Goal: Task Accomplishment & Management: Manage account settings

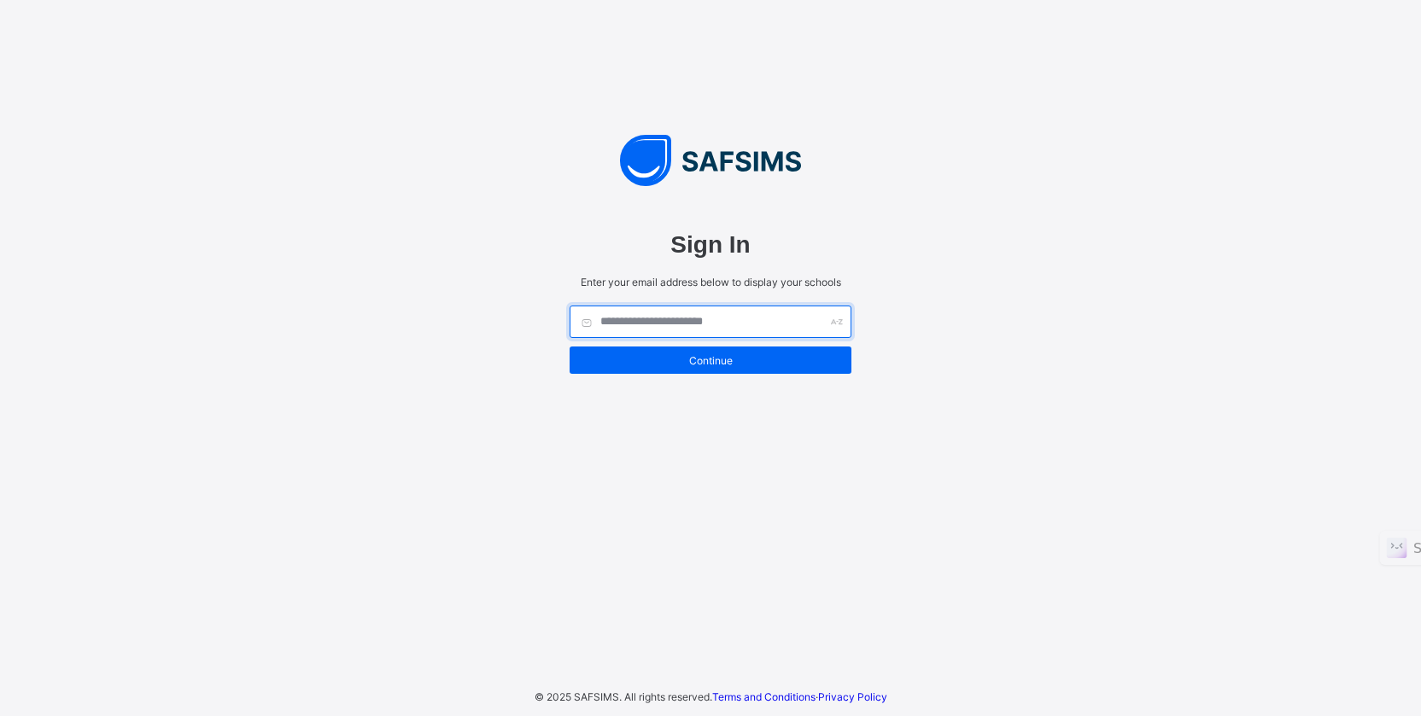
click at [737, 319] on input "text" at bounding box center [711, 322] width 282 height 32
type input "**********"
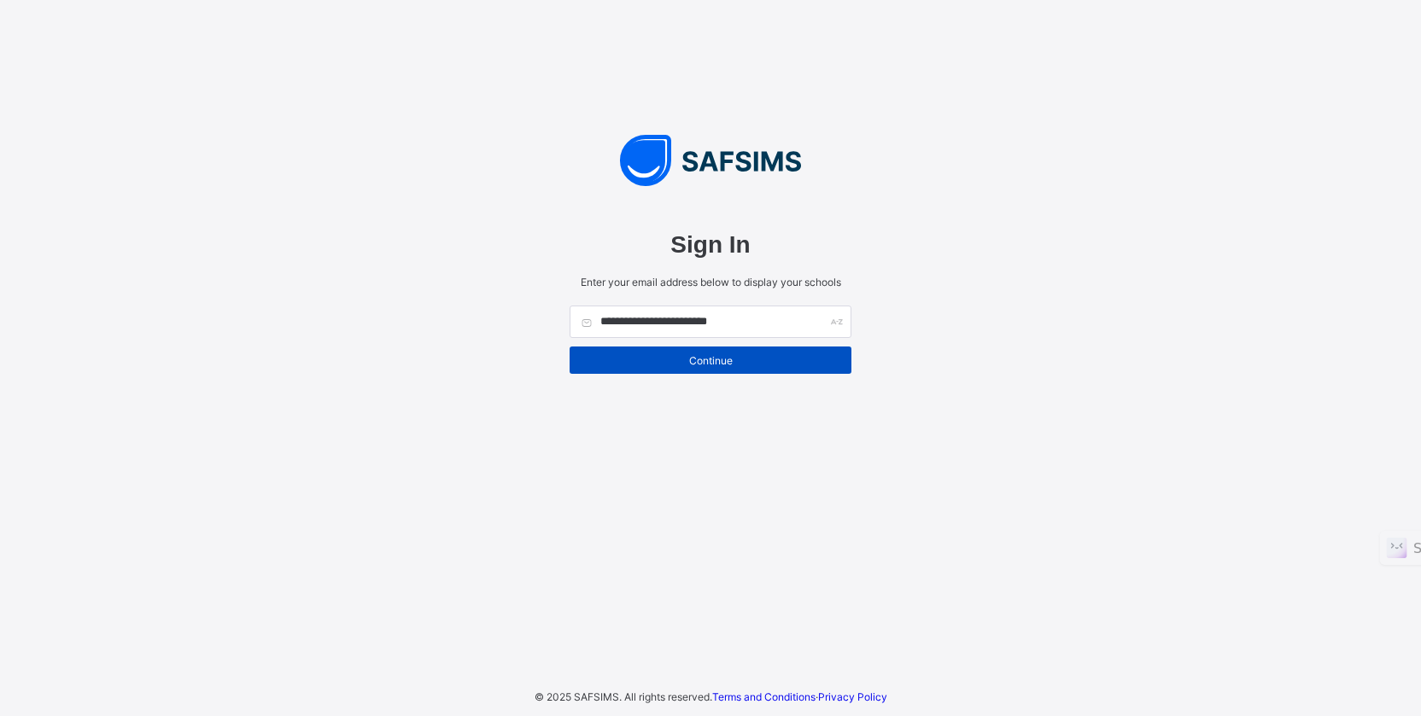
click at [768, 363] on span "Continue" at bounding box center [710, 360] width 256 height 13
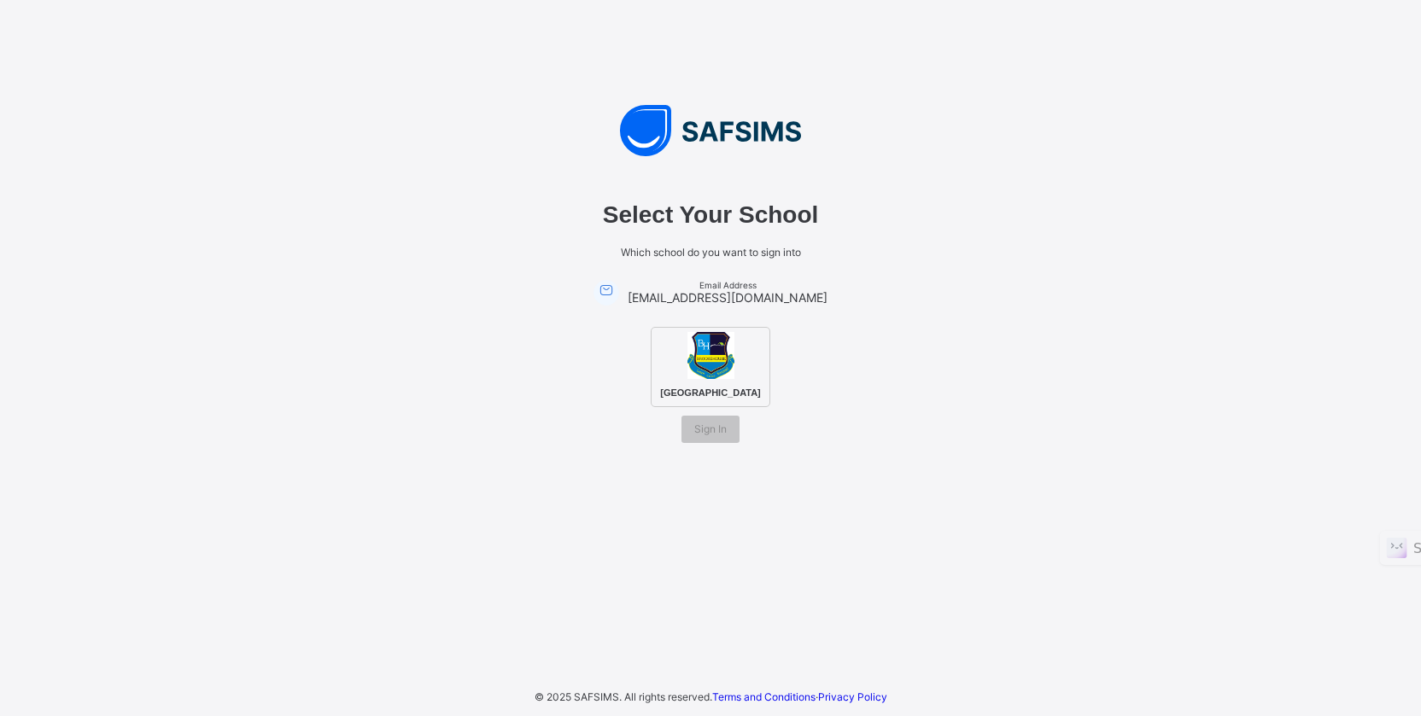
click at [714, 391] on span "Brooke House Nursery and Primary School" at bounding box center [710, 392] width 109 height 19
click at [702, 435] on span "Sign In" at bounding box center [710, 429] width 32 height 13
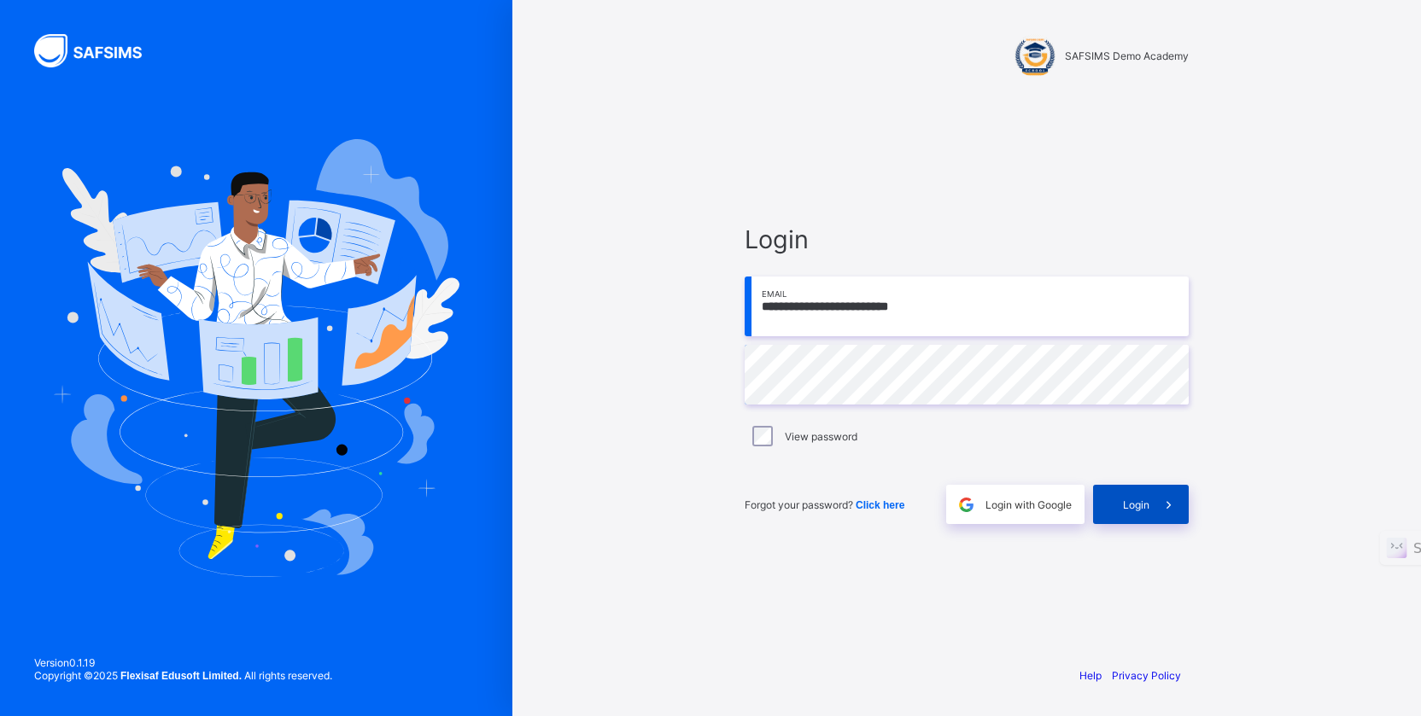
click at [1127, 515] on div "Login" at bounding box center [1141, 504] width 96 height 39
click at [1141, 505] on span "Login" at bounding box center [1136, 505] width 26 height 13
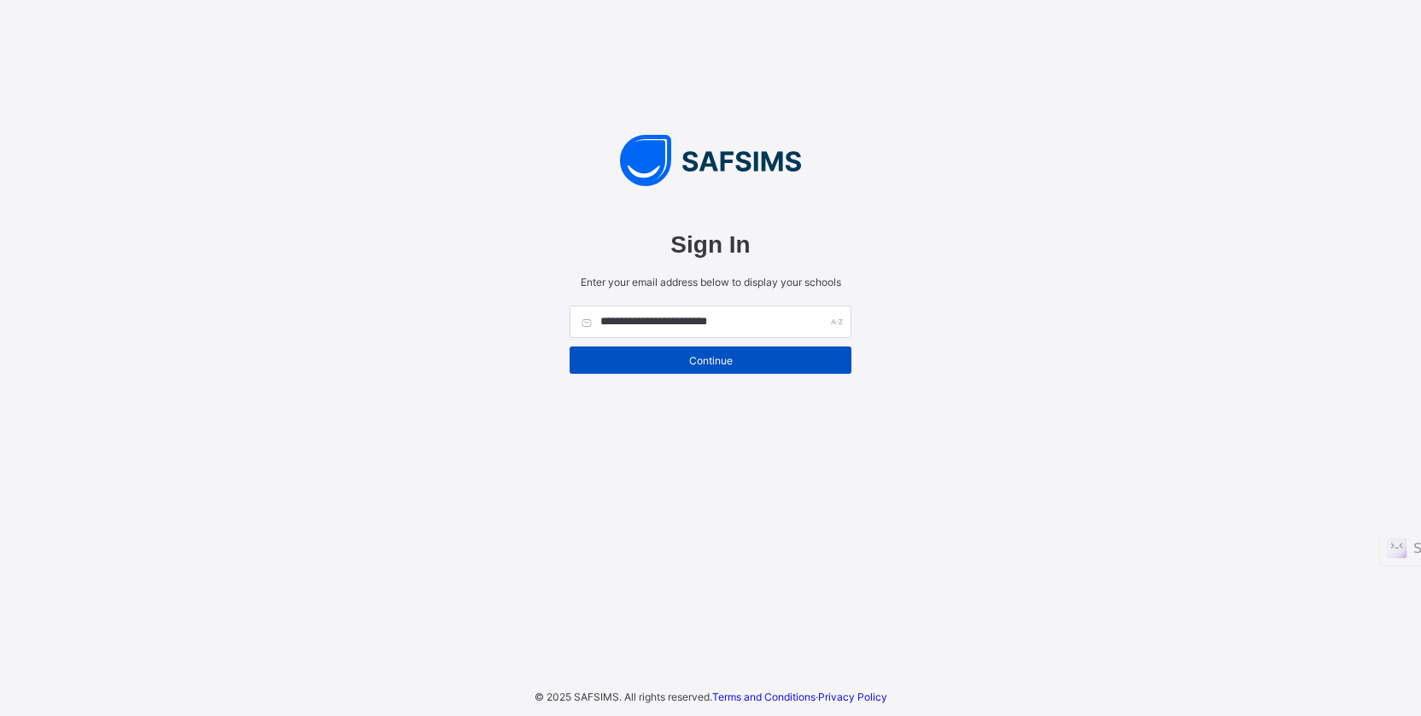
type input "**********"
click at [740, 364] on span "Continue" at bounding box center [710, 360] width 256 height 13
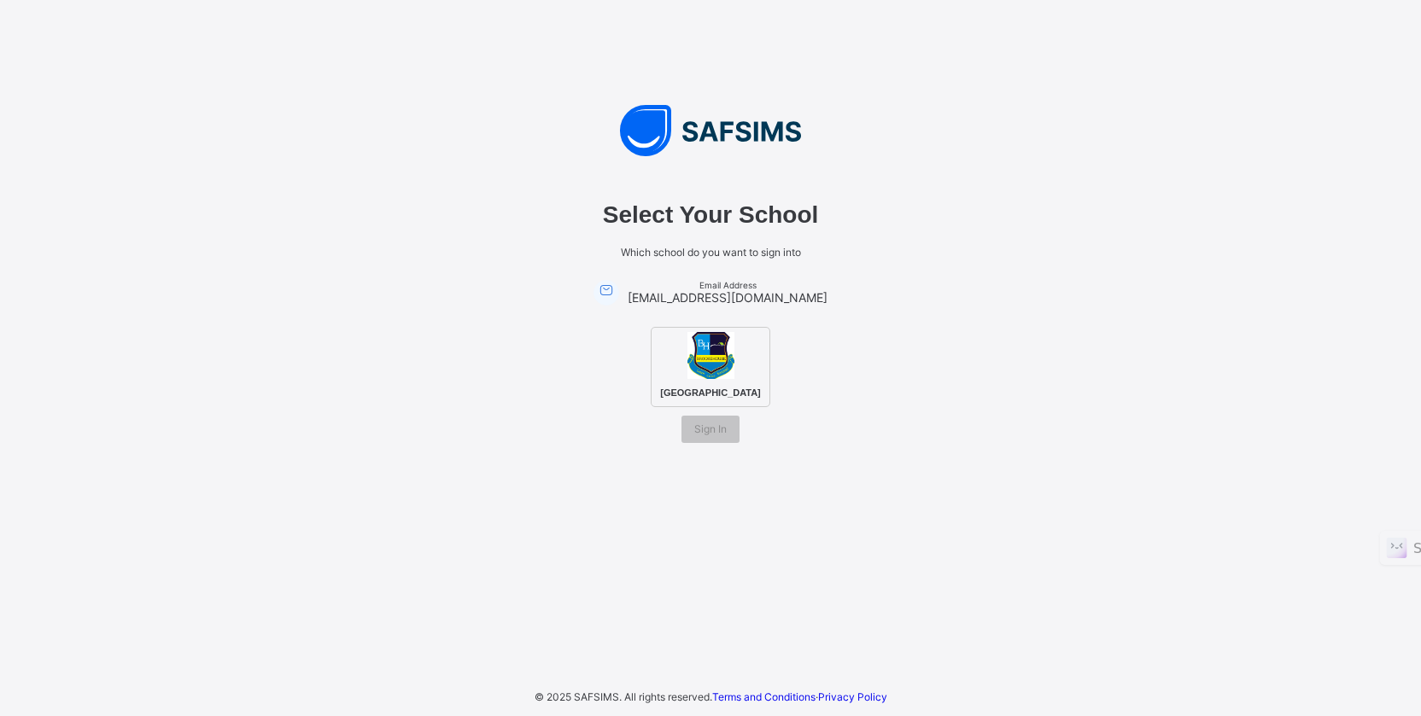
click at [716, 383] on span "[GEOGRAPHIC_DATA]" at bounding box center [710, 392] width 109 height 19
click at [709, 435] on span "Sign In" at bounding box center [710, 429] width 32 height 13
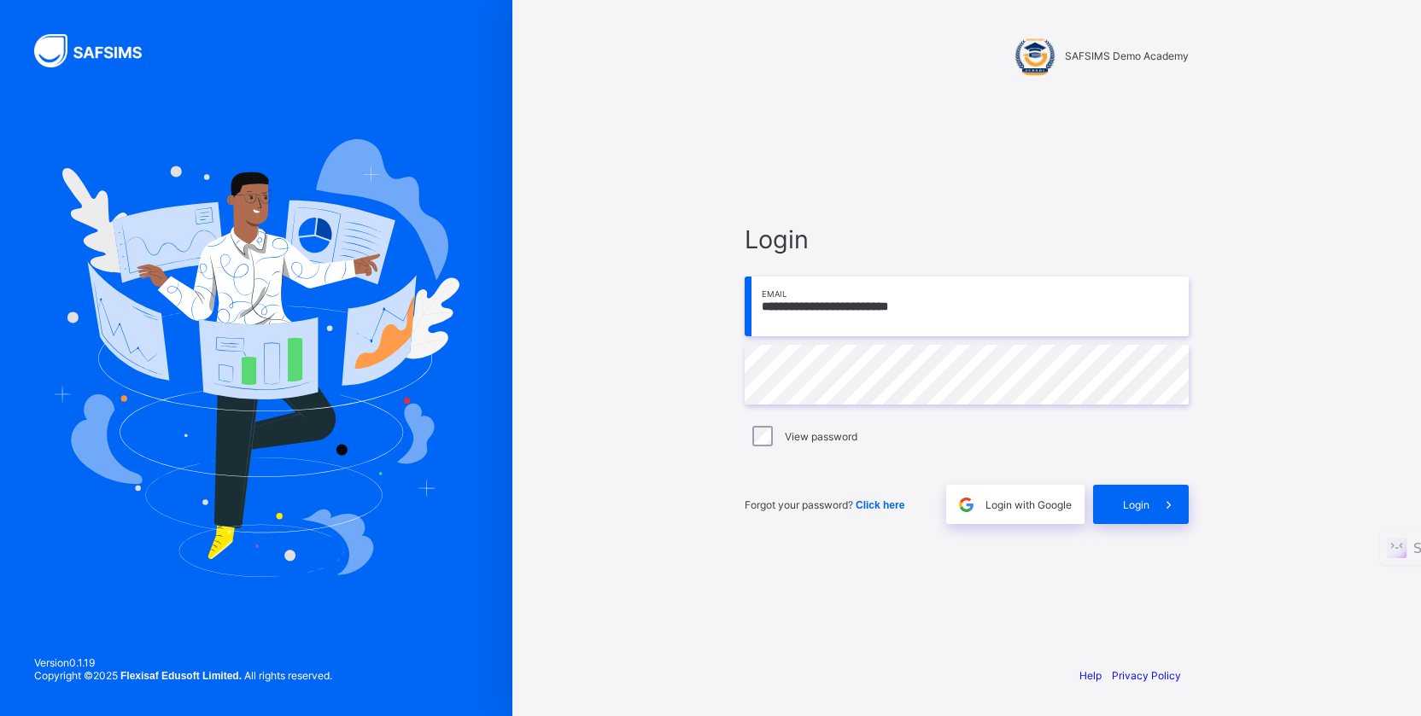
click at [879, 501] on span "Click here" at bounding box center [880, 506] width 49 height 12
